Goal: Task Accomplishment & Management: Complete application form

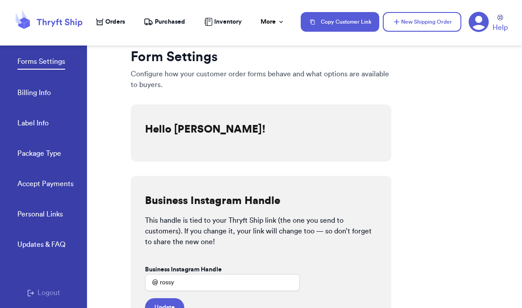
click at [53, 295] on button "Logout" at bounding box center [43, 293] width 33 height 11
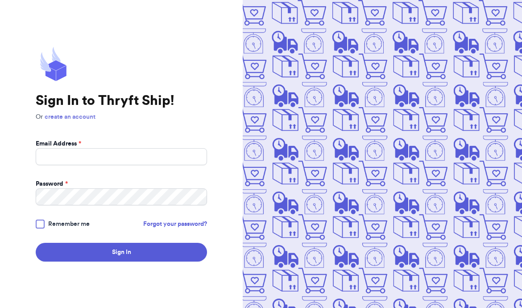
click at [79, 117] on link "create an account" at bounding box center [70, 117] width 51 height 6
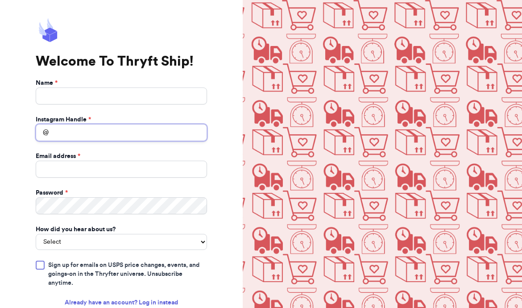
click at [84, 131] on input "Instagram Handle *" at bounding box center [121, 132] width 171 height 17
type input "d"
